Goal: Transaction & Acquisition: Purchase product/service

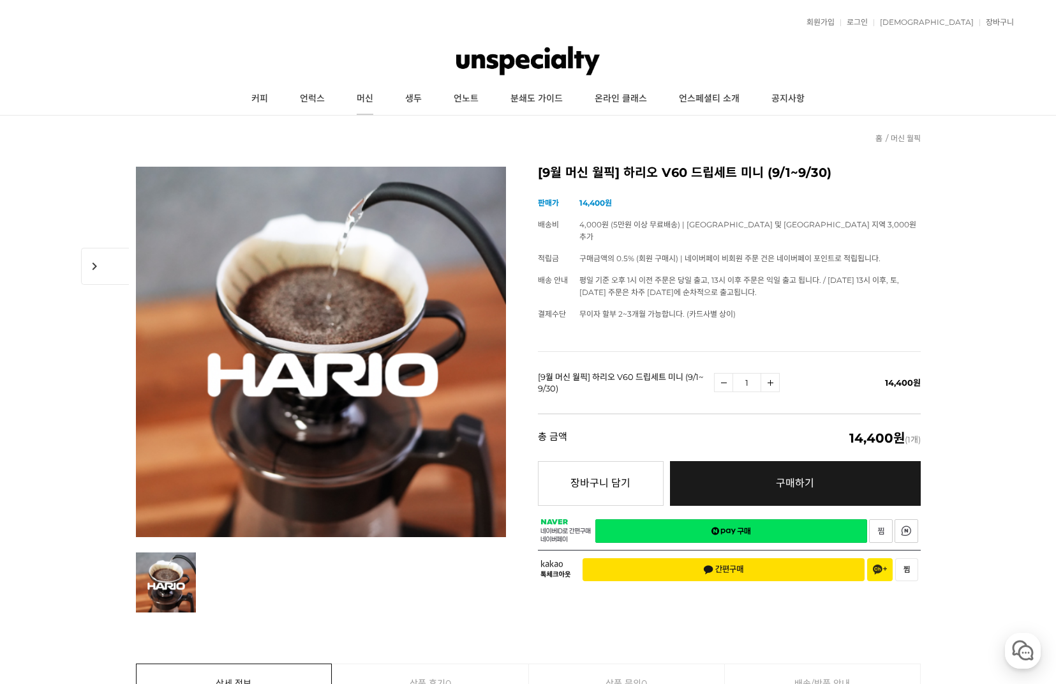
click at [363, 105] on link "머신" at bounding box center [365, 99] width 49 height 32
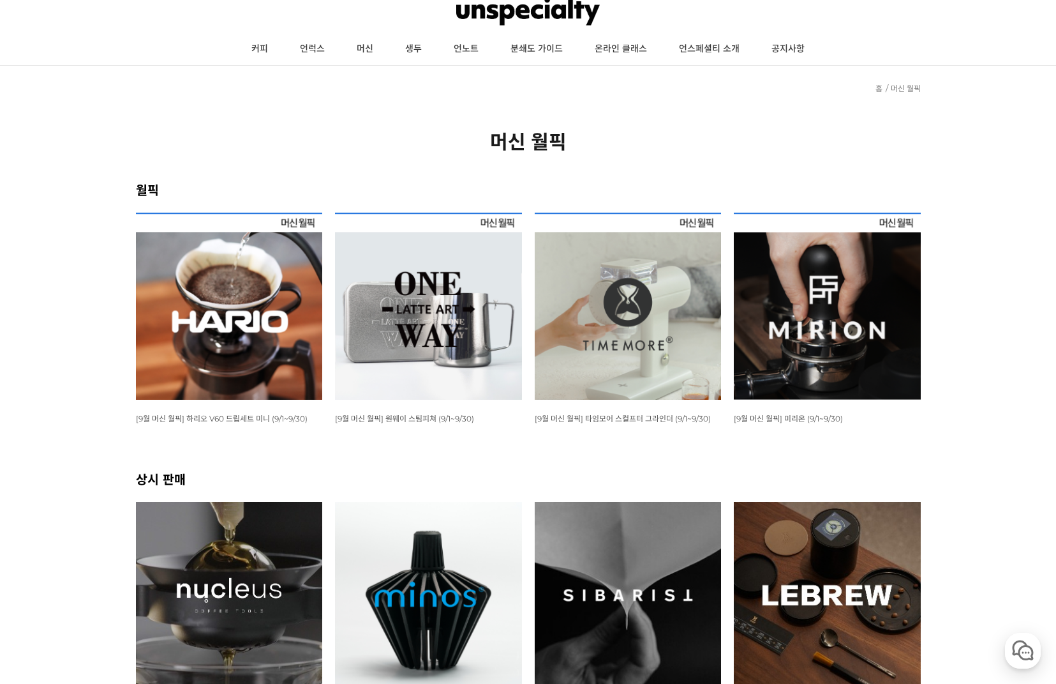
scroll to position [191, 0]
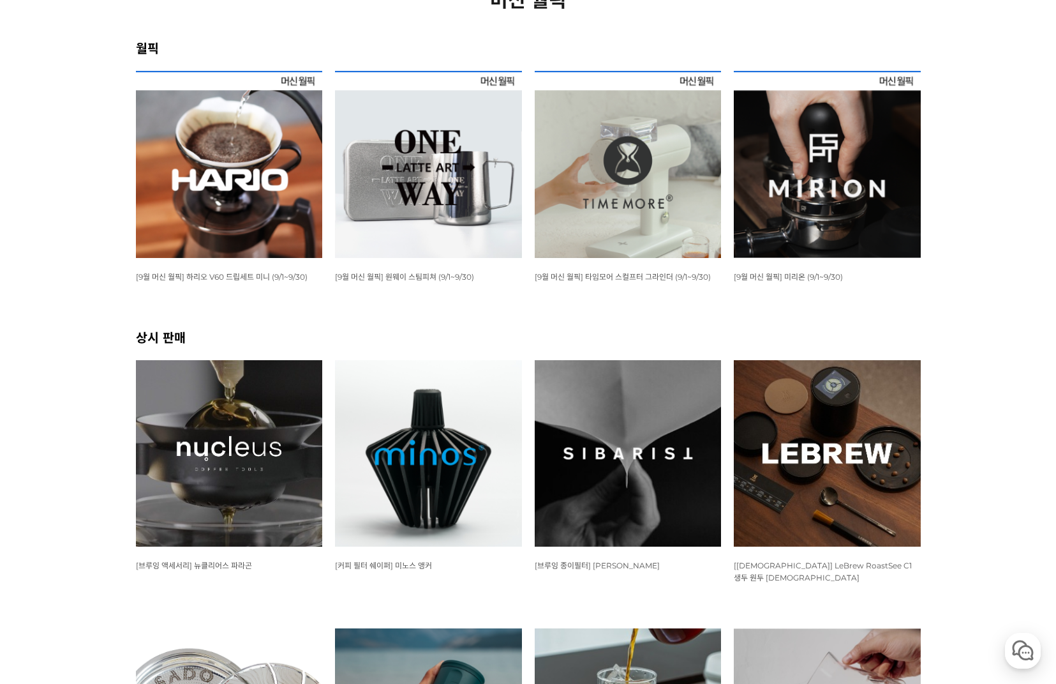
click at [620, 184] on img at bounding box center [628, 164] width 187 height 187
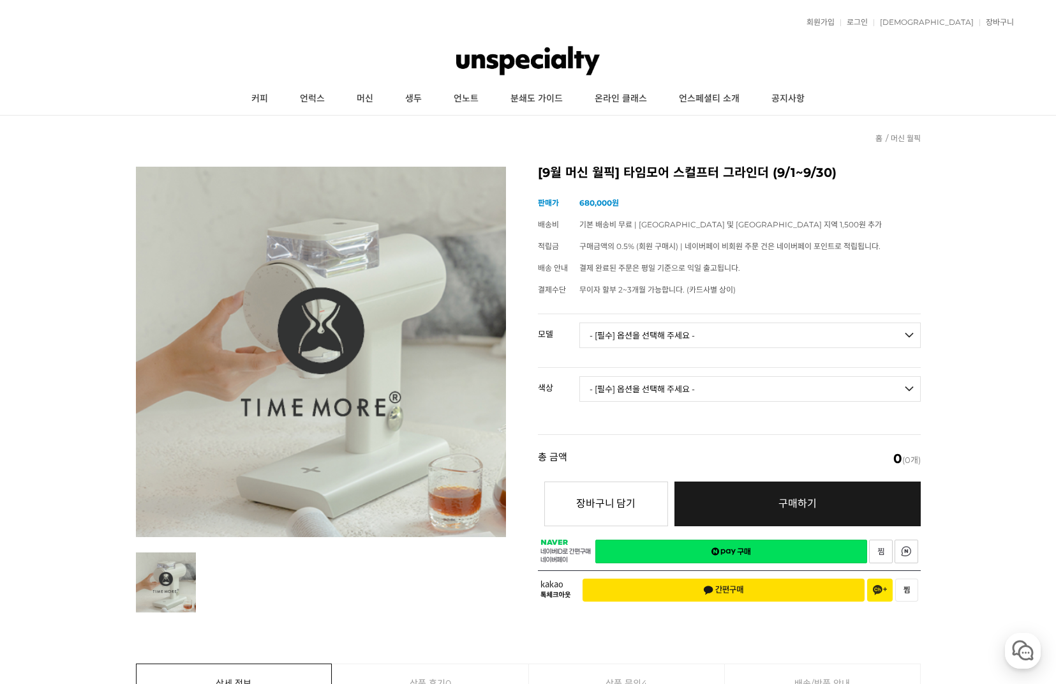
click at [649, 341] on select "- [필수] 옵션을 선택해 주세요 - ------------------- 078S 064S" at bounding box center [750, 335] width 341 height 26
drag, startPoint x: 413, startPoint y: 560, endPoint x: 475, endPoint y: 535, distance: 66.7
click at [439, 550] on div at bounding box center [321, 389] width 370 height 445
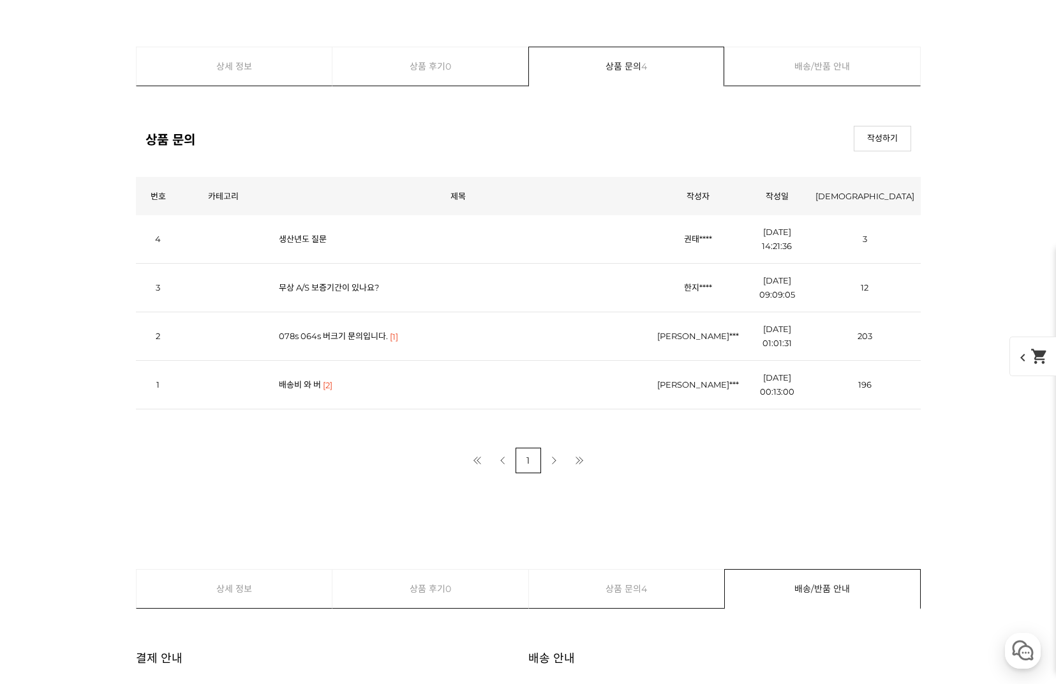
scroll to position [15253, 0]
